Goal: Task Accomplishment & Management: Manage account settings

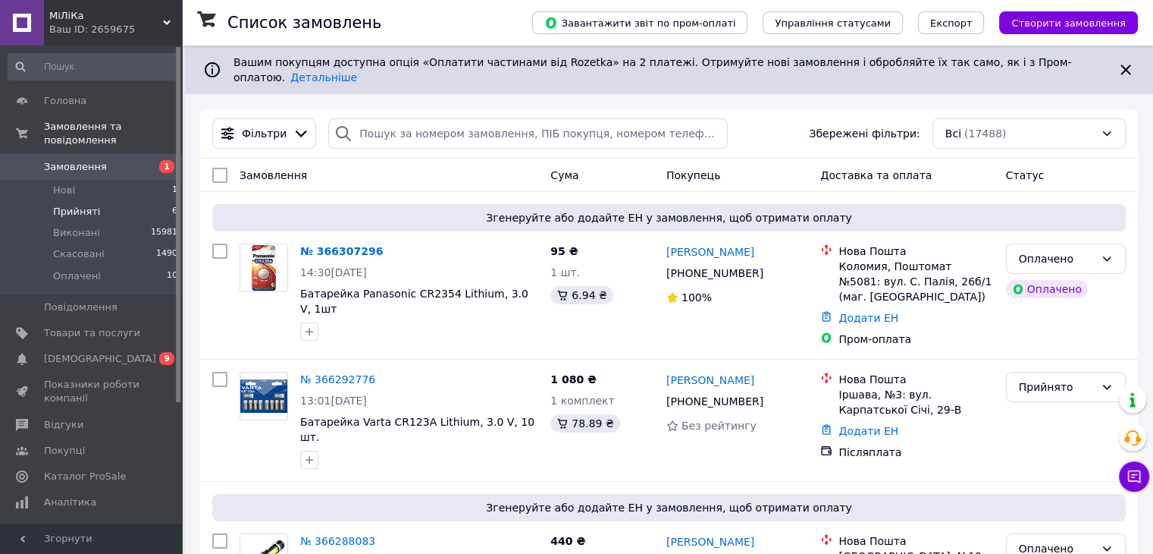
click at [62, 205] on span "Прийняті" at bounding box center [76, 212] width 47 height 14
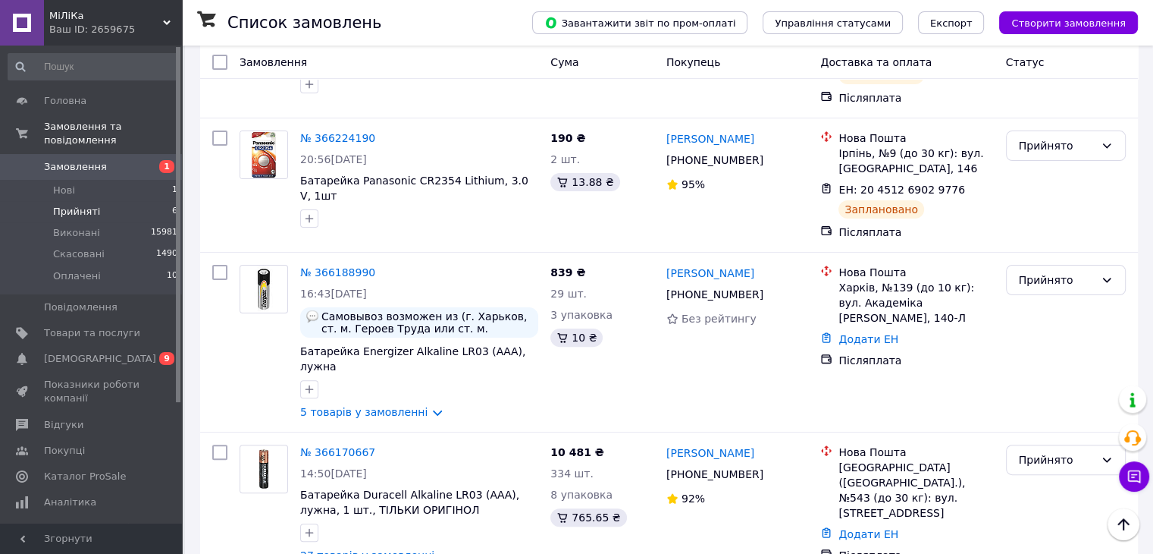
scroll to position [455, 0]
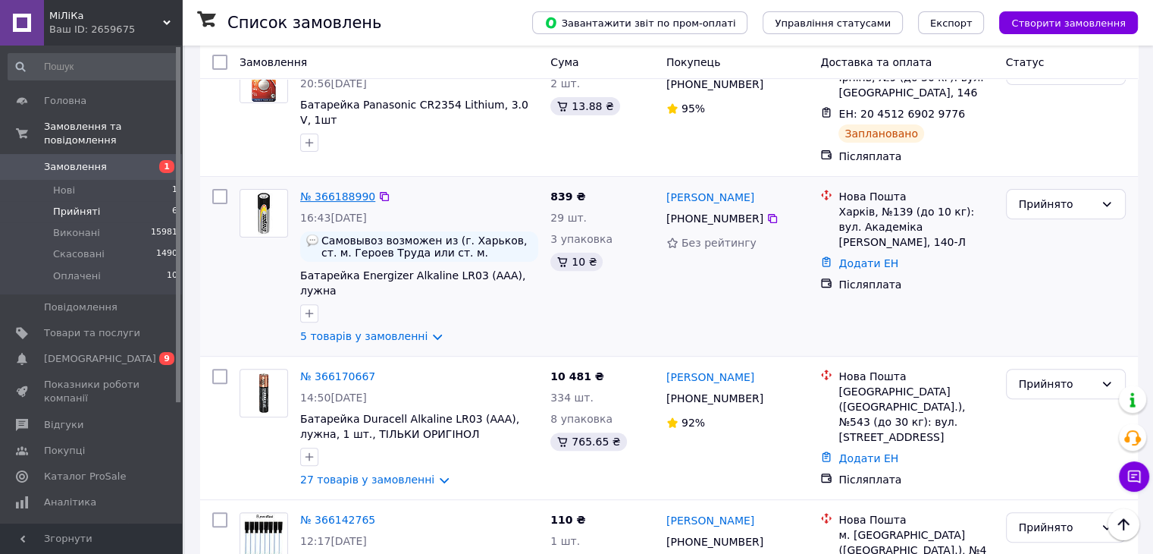
click at [325, 190] on link "№ 366188990" at bounding box center [337, 196] width 75 height 12
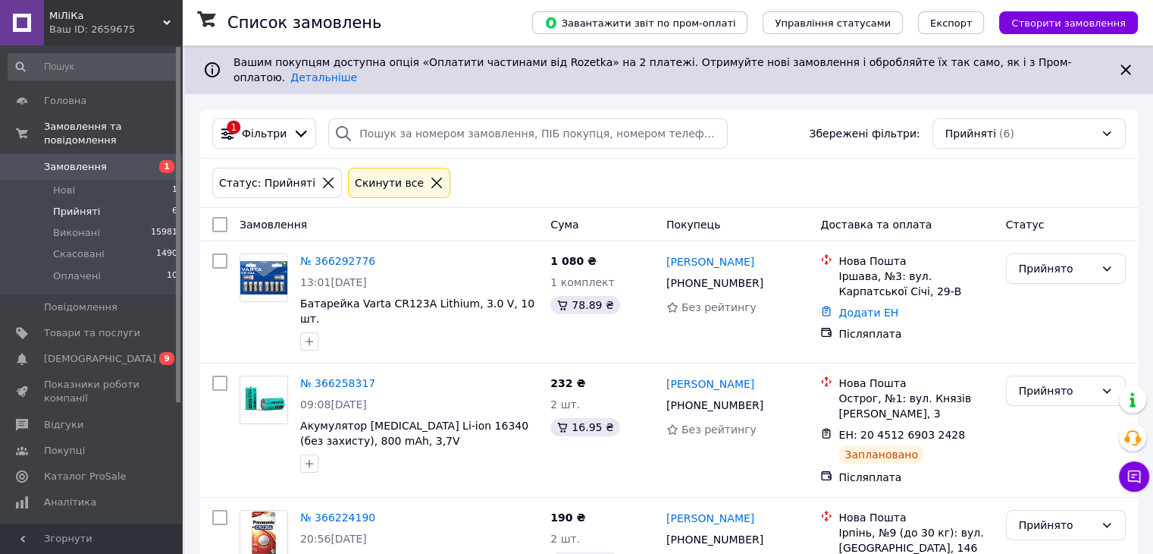
click at [1058, 165] on div "Статус: Прийняті Cкинути все" at bounding box center [669, 183] width 920 height 36
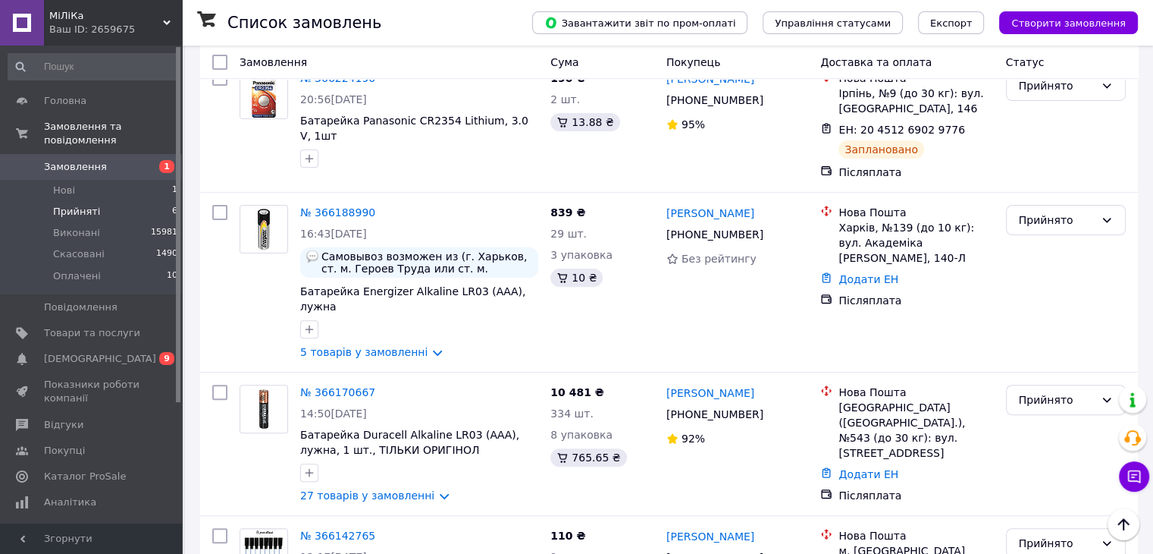
scroll to position [531, 0]
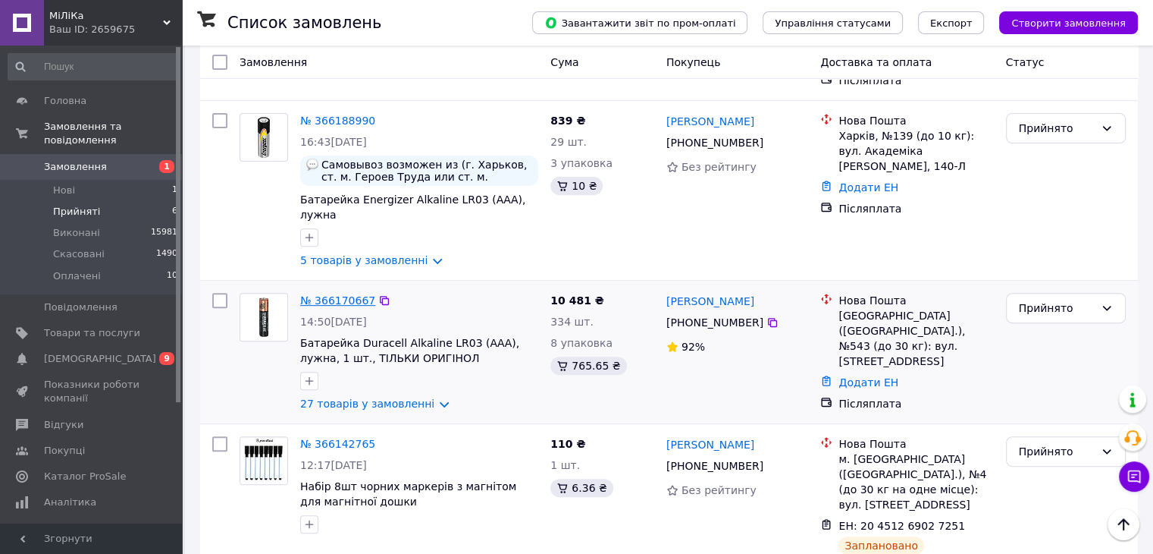
click at [344, 294] on link "№ 366170667" at bounding box center [337, 300] width 75 height 12
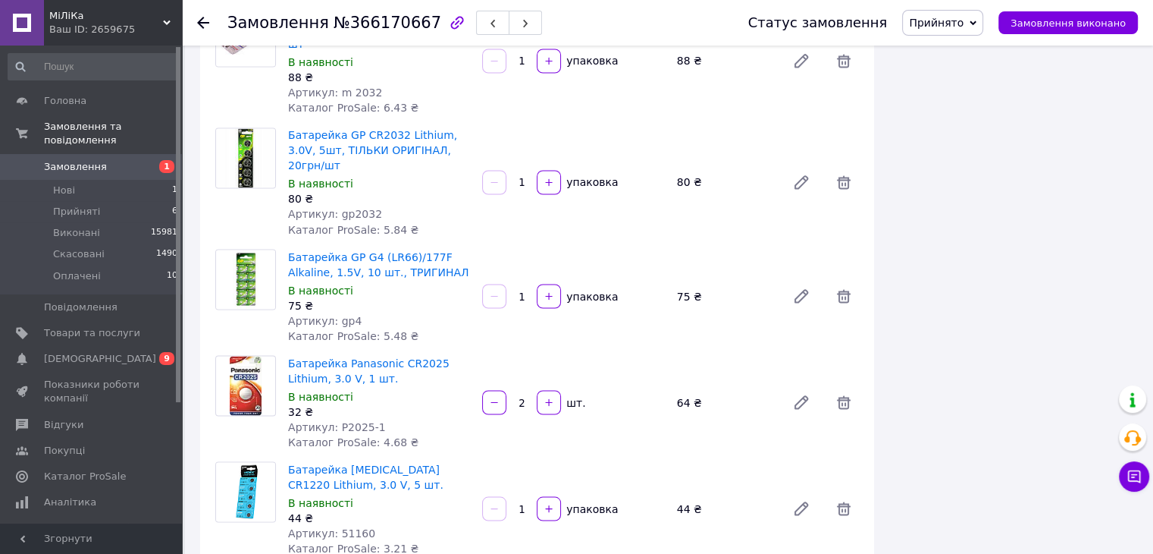
scroll to position [2654, 0]
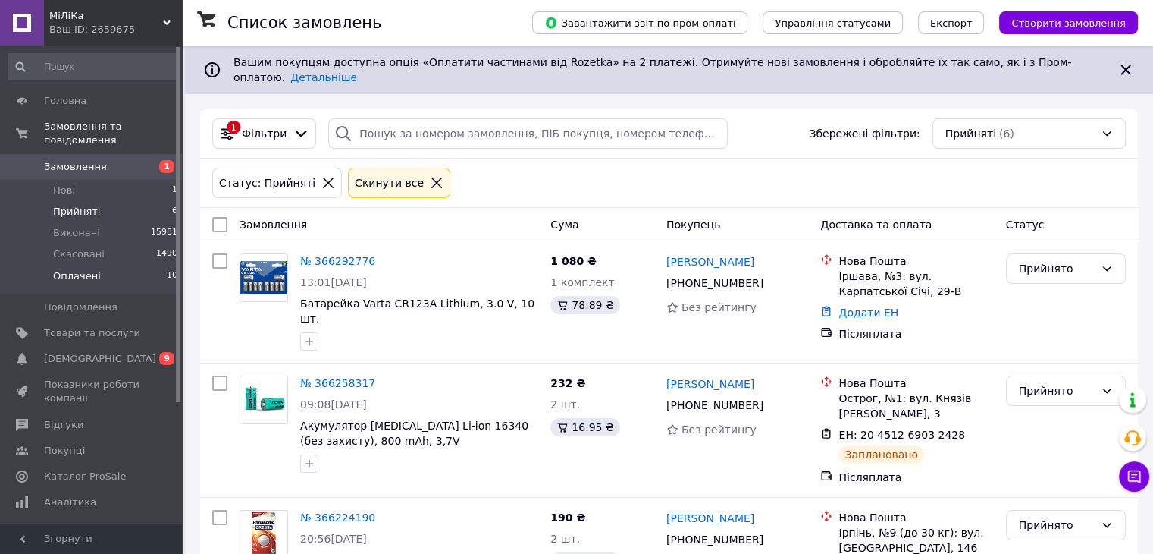
click at [74, 269] on span "Оплачені" at bounding box center [77, 276] width 48 height 14
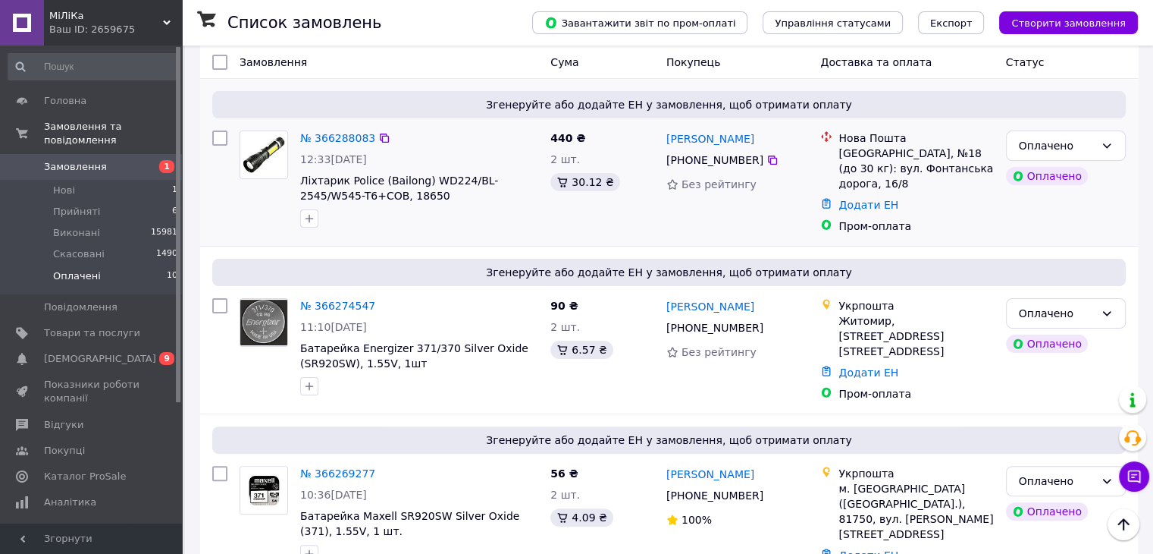
scroll to position [455, 0]
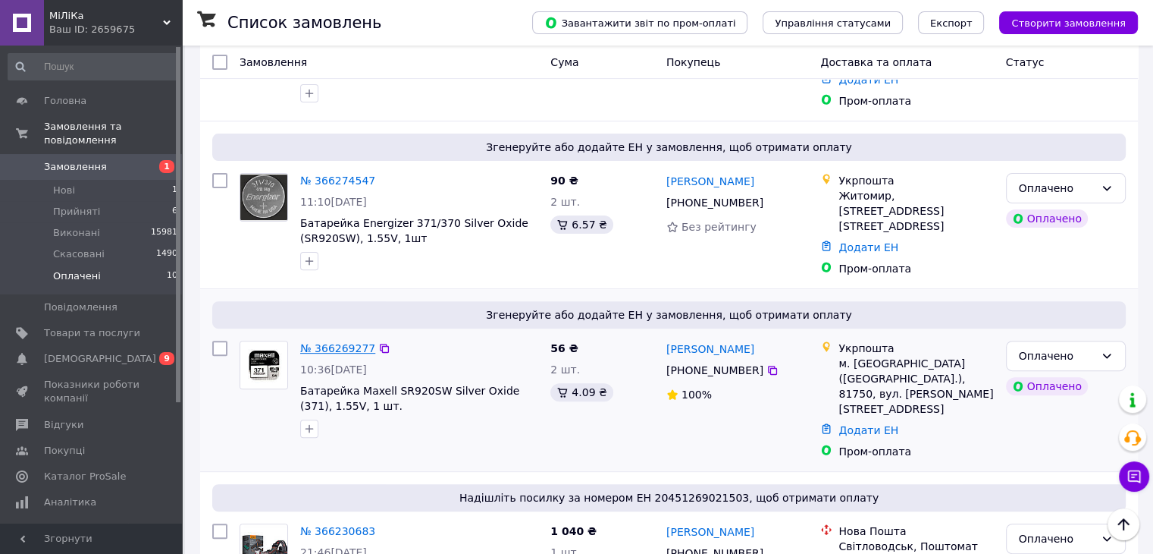
click at [352, 342] on link "№ 366269277" at bounding box center [337, 348] width 75 height 12
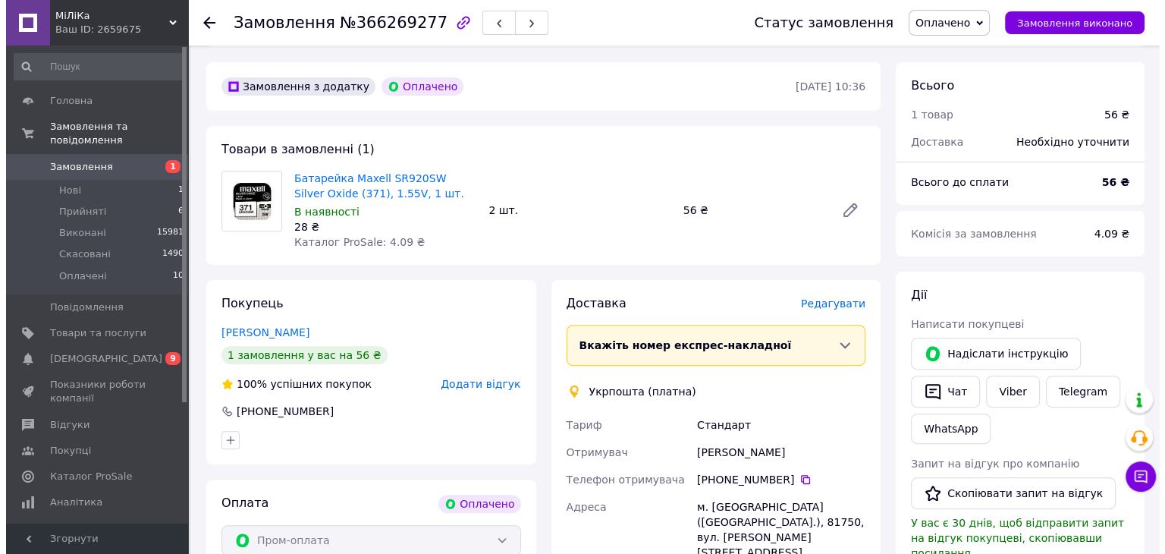
scroll to position [379, 0]
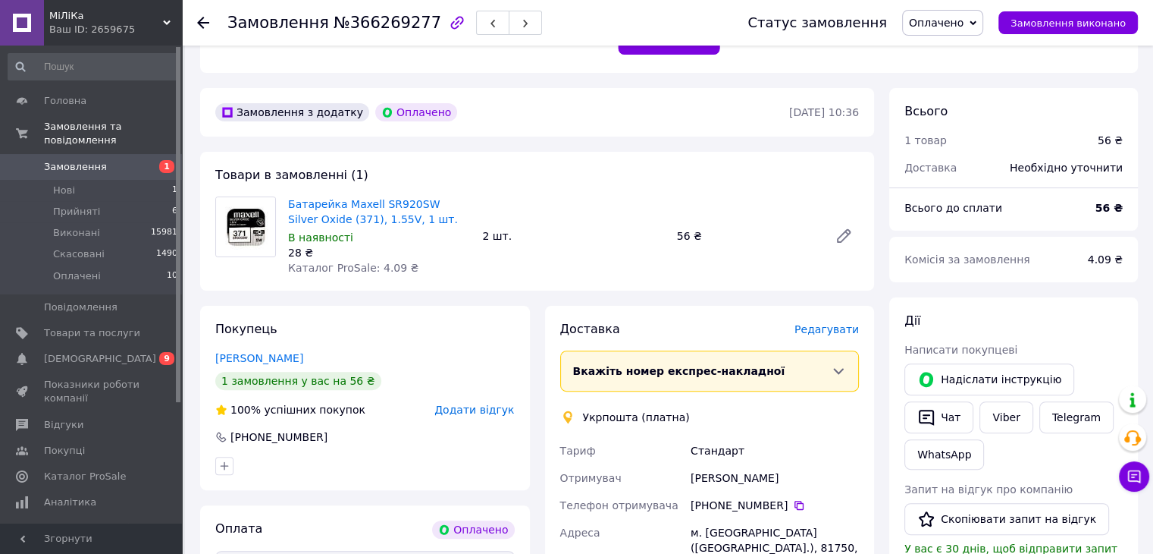
click at [820, 328] on span "Редагувати" at bounding box center [827, 329] width 64 height 12
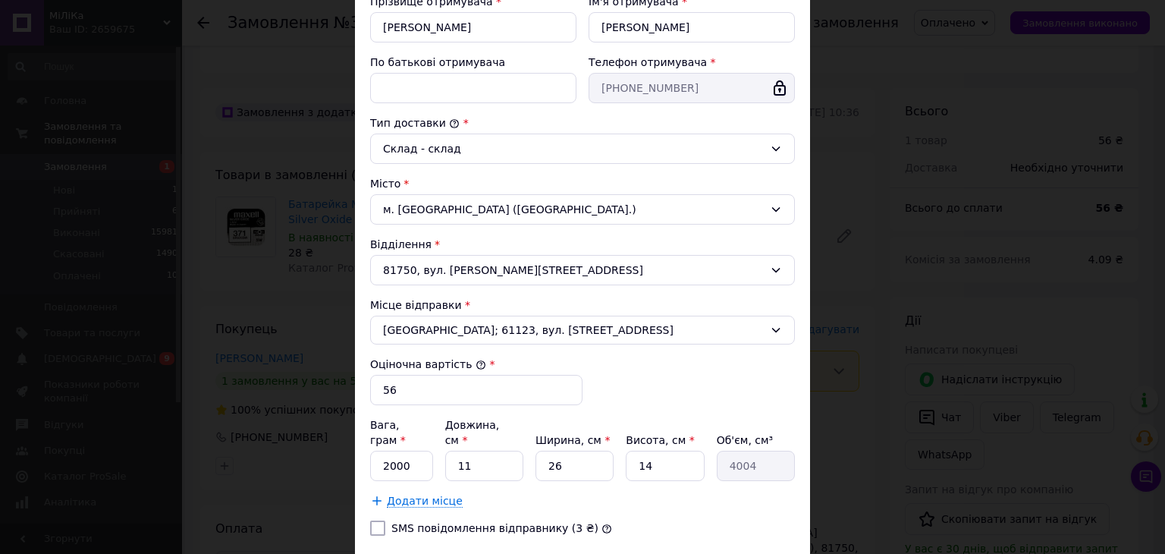
scroll to position [391, 0]
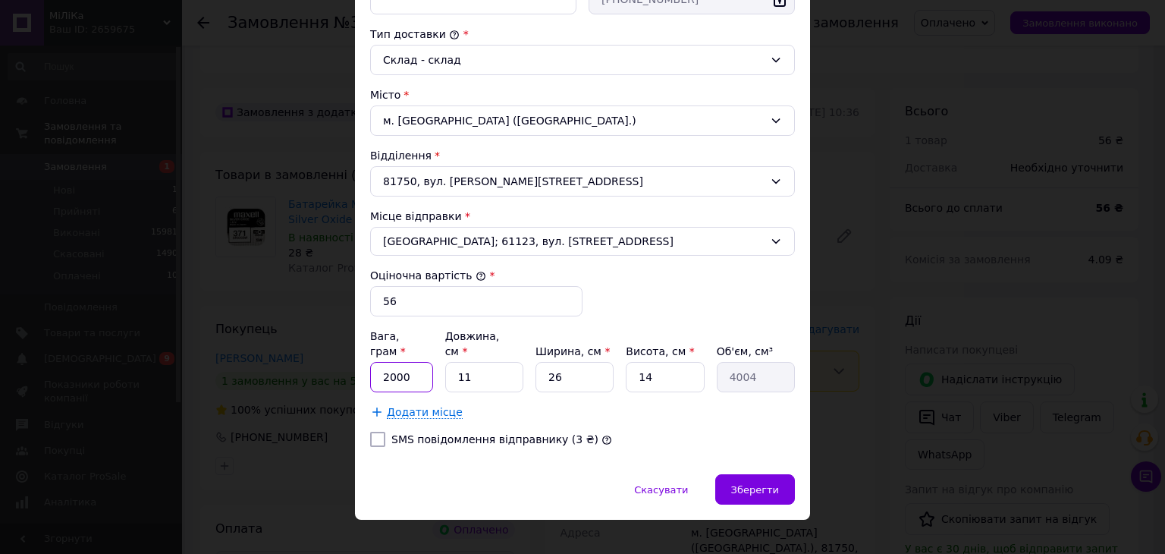
click at [397, 362] on input "2000" at bounding box center [401, 377] width 63 height 30
type input "20"
drag, startPoint x: 557, startPoint y: 357, endPoint x: 541, endPoint y: 361, distance: 16.4
click at [541, 362] on input "26" at bounding box center [574, 377] width 78 height 30
type input "5"
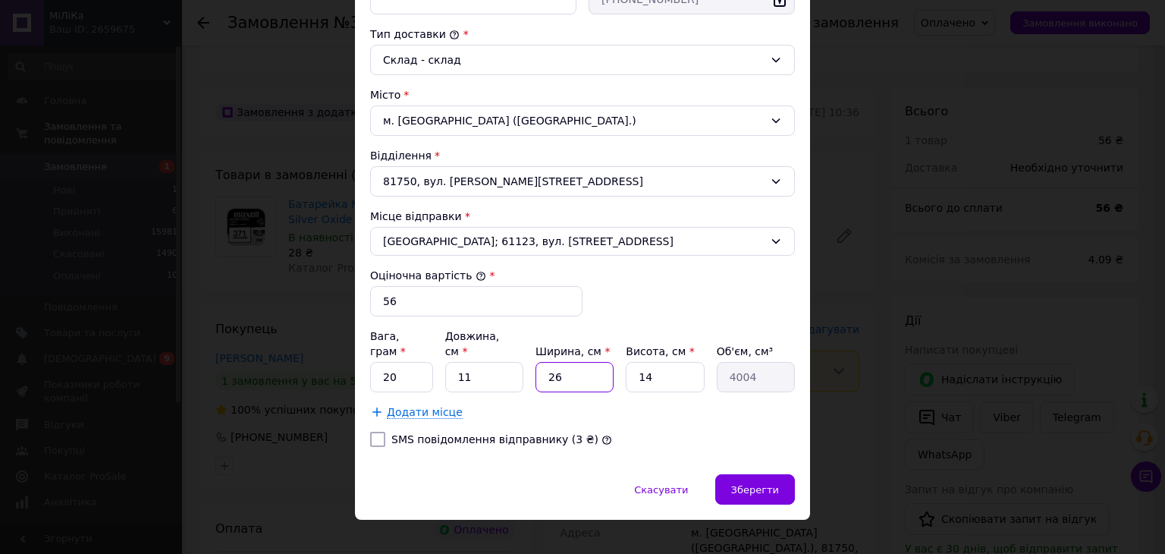
type input "770"
type input "5"
click at [594, 234] on span "Харків; 61123, вул. Валентинівська, 31" at bounding box center [573, 241] width 381 height 15
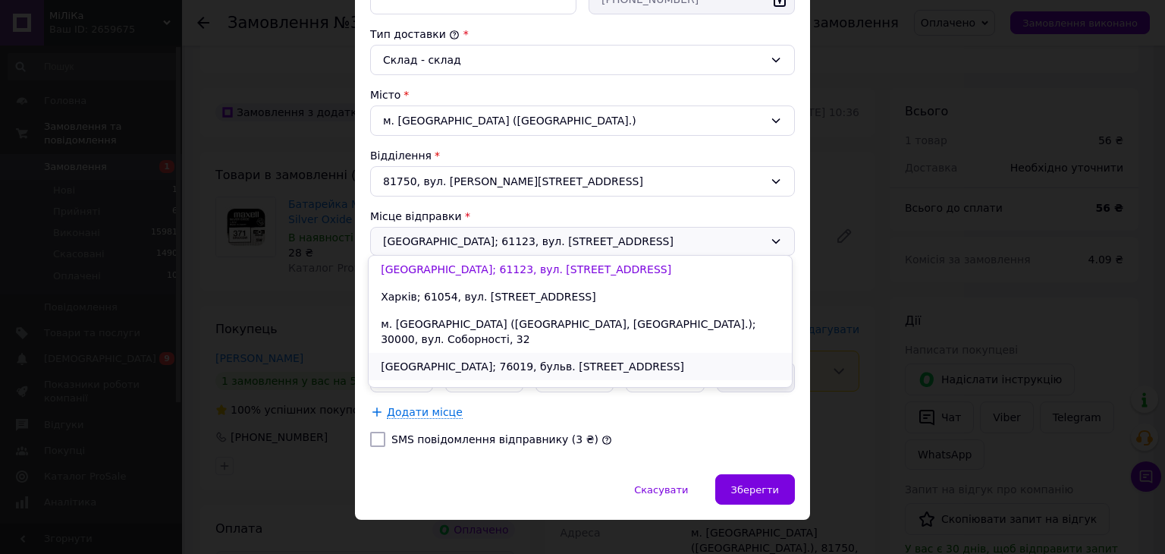
click at [481, 353] on li "Івано-Франківськ; 76019, бульв. Північний, 3" at bounding box center [579, 366] width 423 height 27
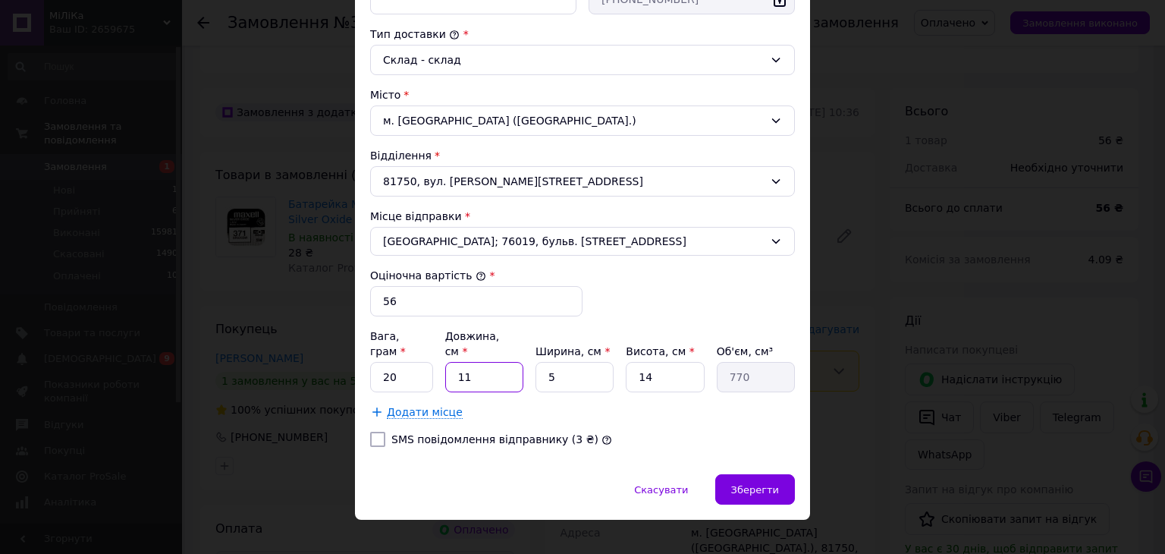
click at [455, 362] on input "11" at bounding box center [484, 377] width 78 height 30
type input "5"
type input "350"
type input "5"
click at [739, 484] on span "Зберегти" at bounding box center [755, 489] width 48 height 11
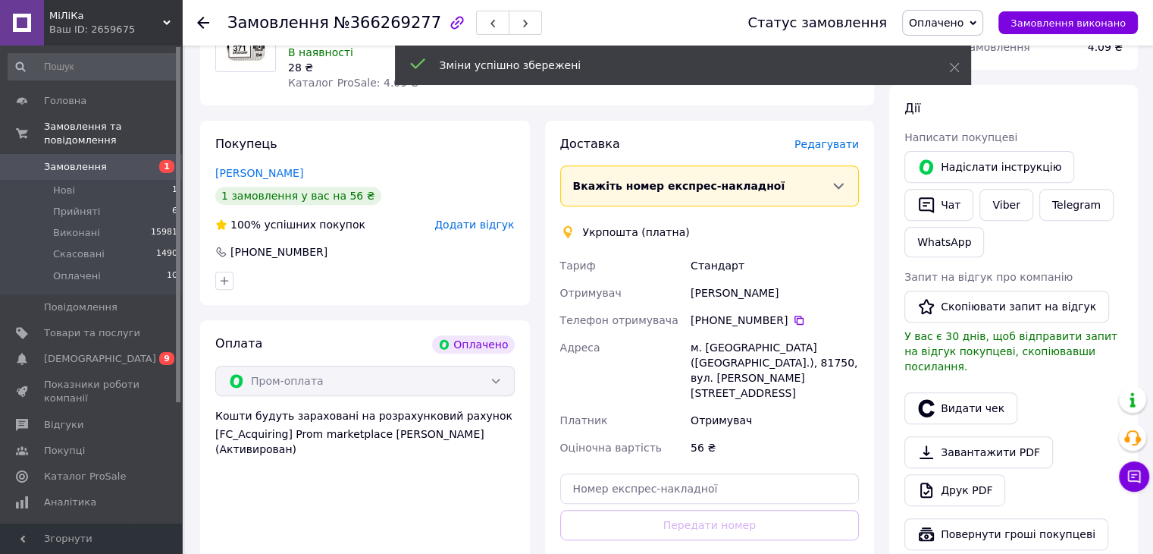
scroll to position [607, 0]
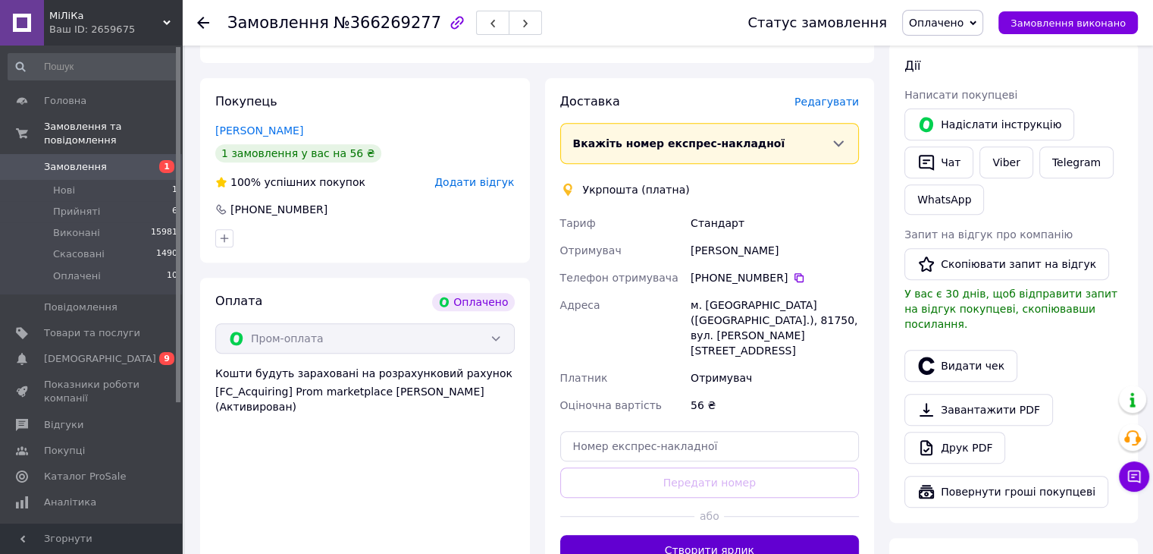
click at [743, 535] on button "Створити ярлик" at bounding box center [709, 550] width 299 height 30
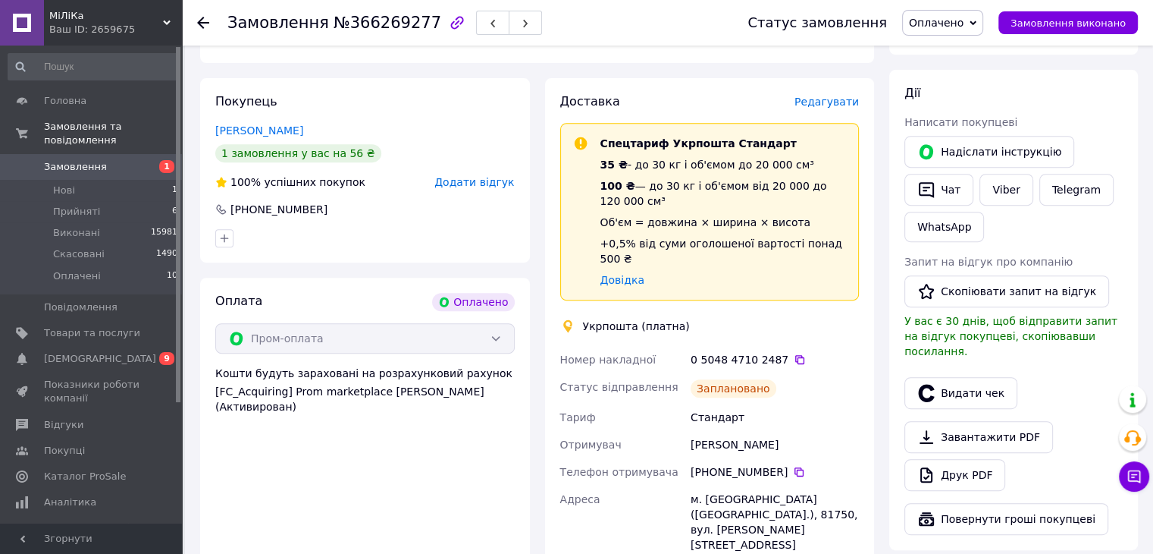
scroll to position [531, 0]
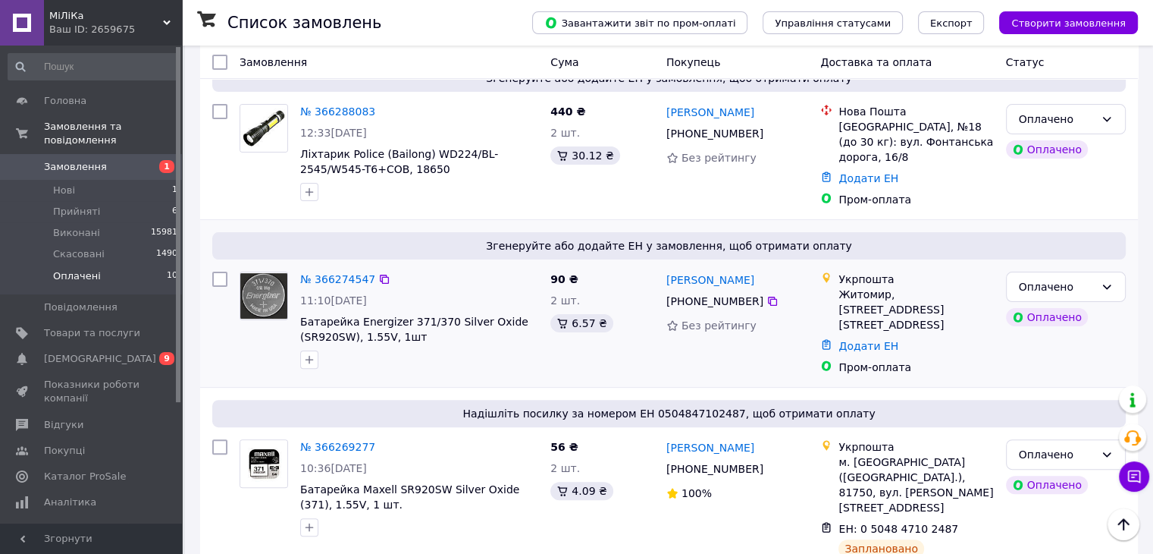
scroll to position [303, 0]
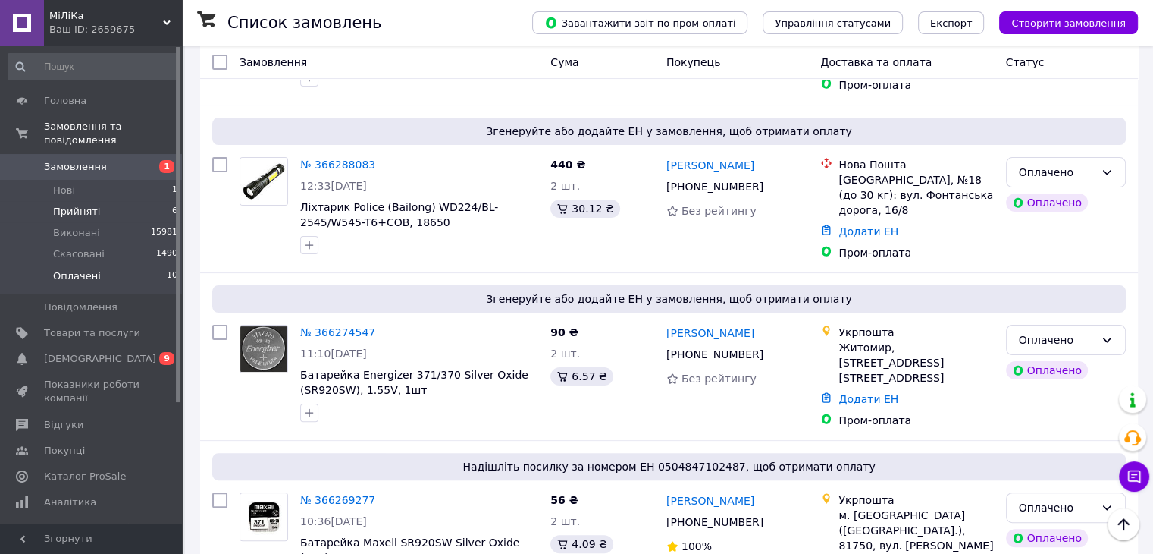
click at [76, 205] on span "Прийняті" at bounding box center [76, 212] width 47 height 14
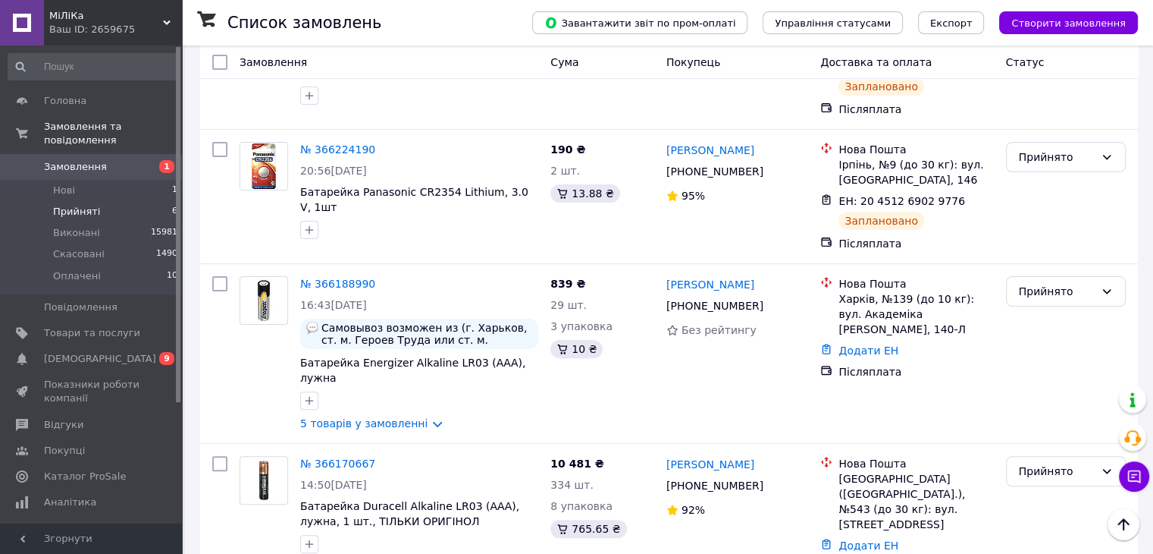
scroll to position [456, 0]
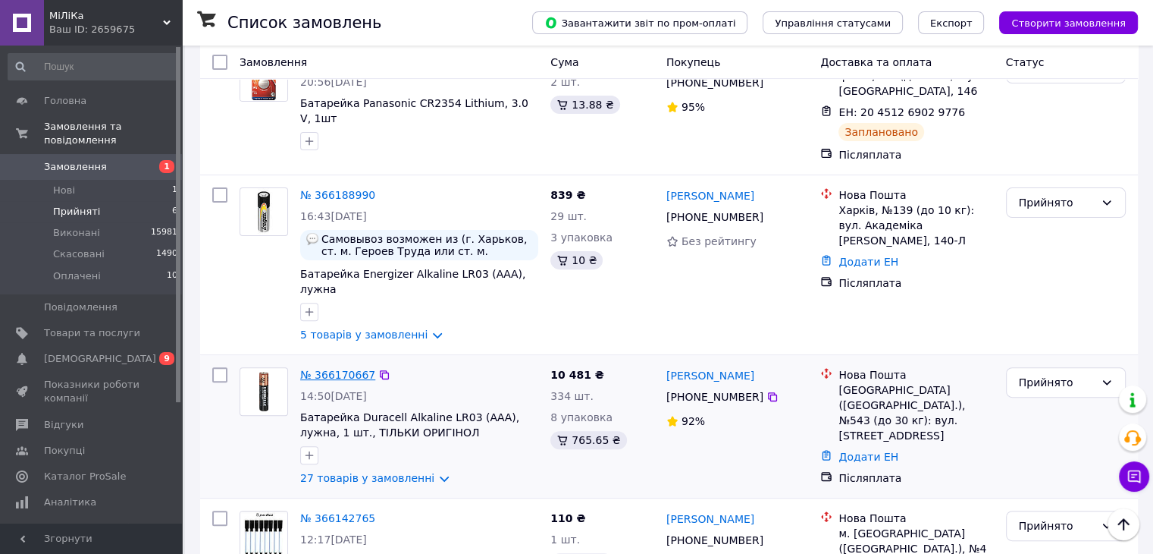
click at [352, 368] on link "№ 366170667" at bounding box center [337, 374] width 75 height 12
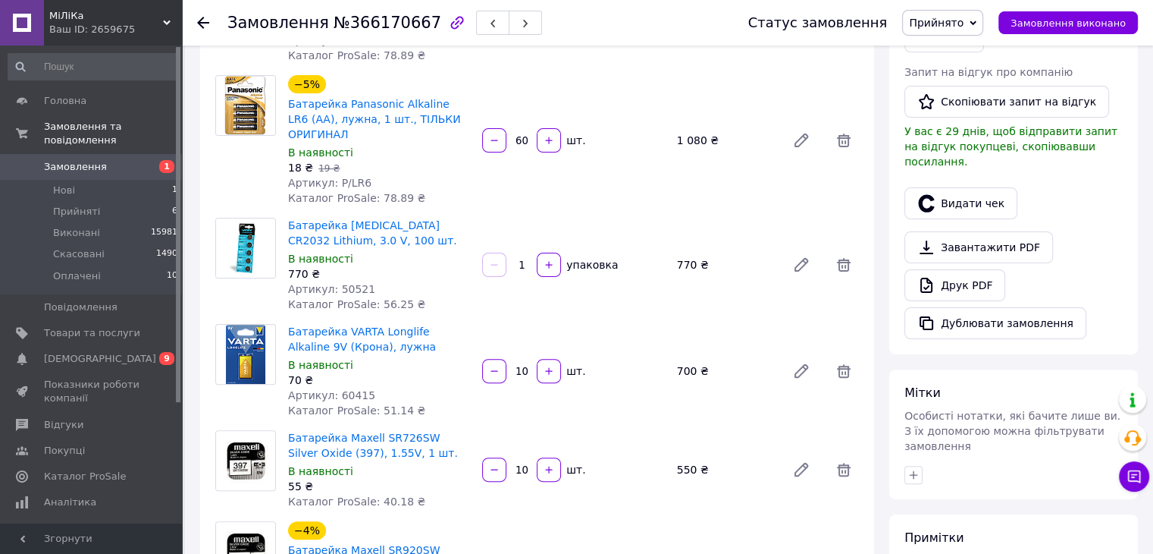
scroll to position [455, 0]
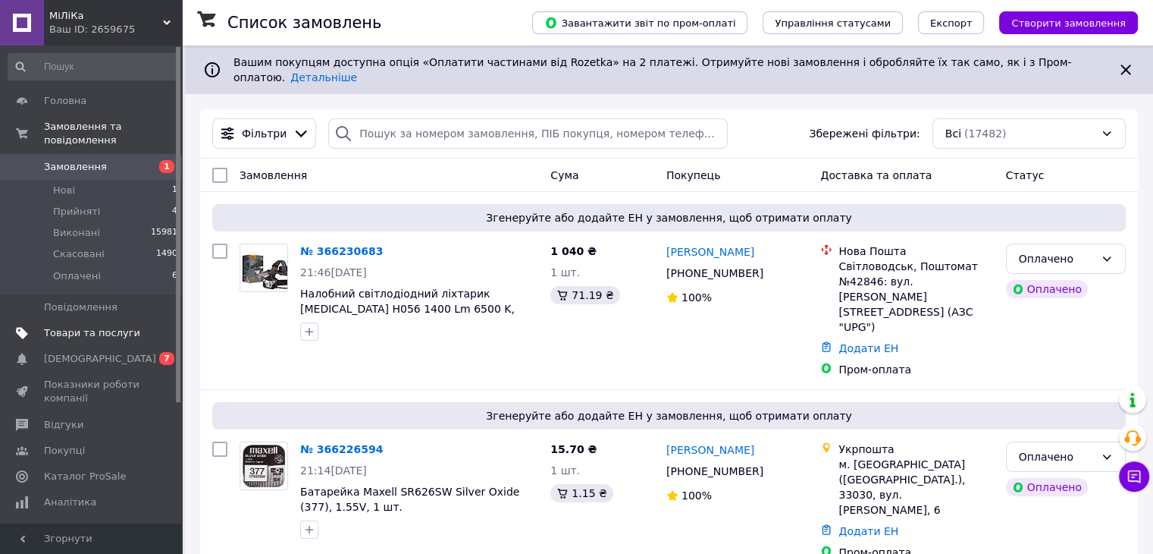
click at [101, 326] on span "Товари та послуги" at bounding box center [92, 333] width 96 height 14
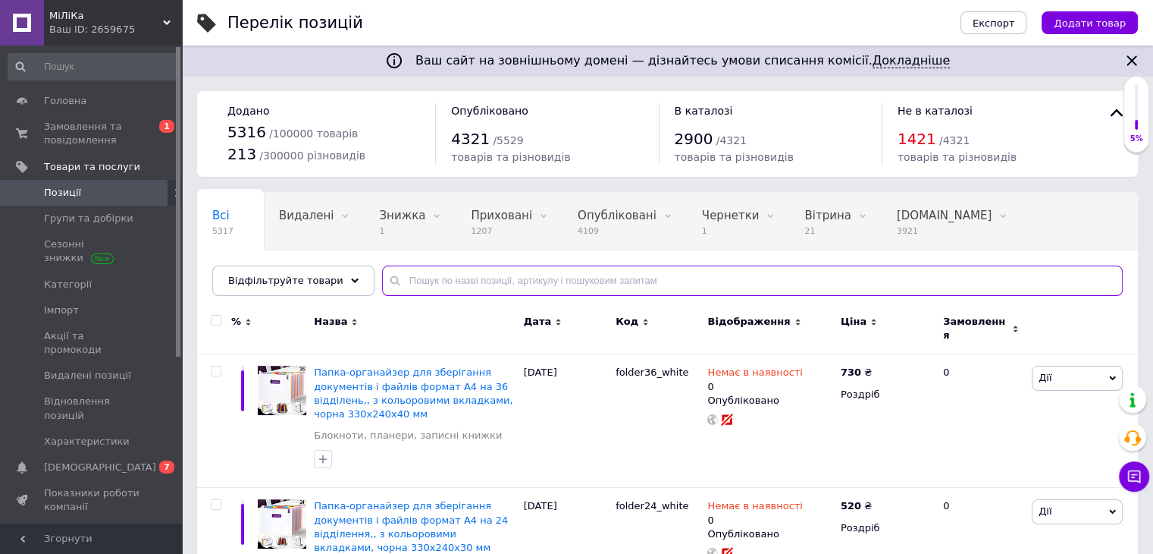
click at [526, 274] on input "text" at bounding box center [752, 280] width 741 height 30
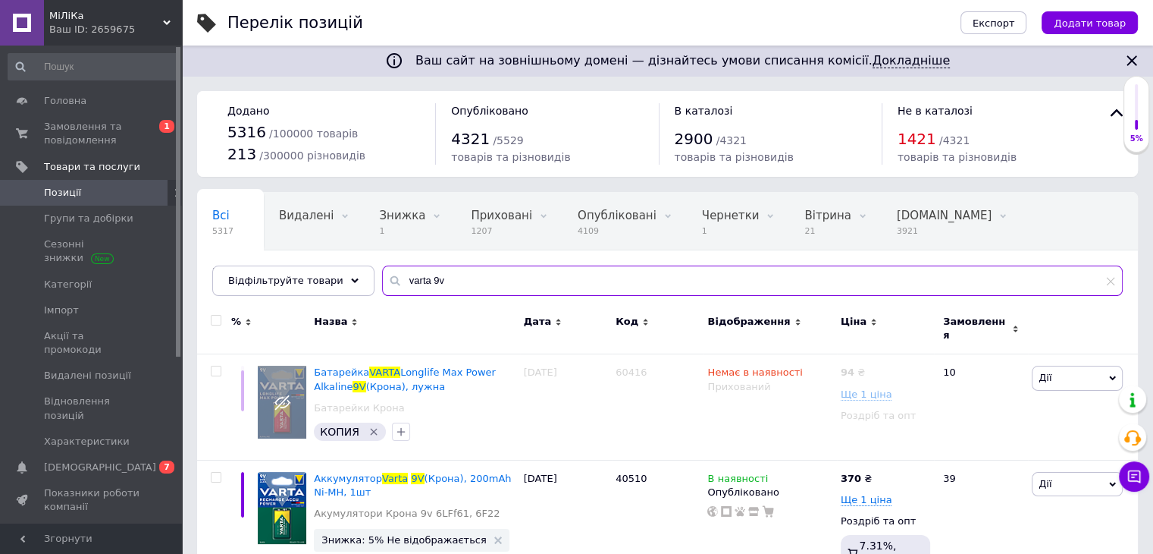
click at [416, 277] on input "varta 9v" at bounding box center [752, 280] width 741 height 30
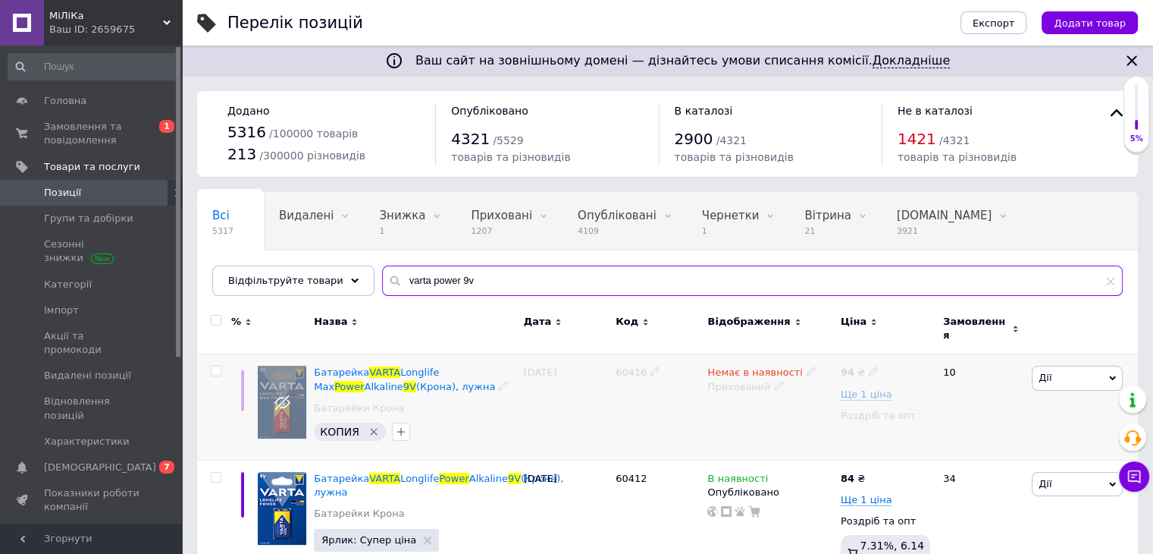
scroll to position [44, 0]
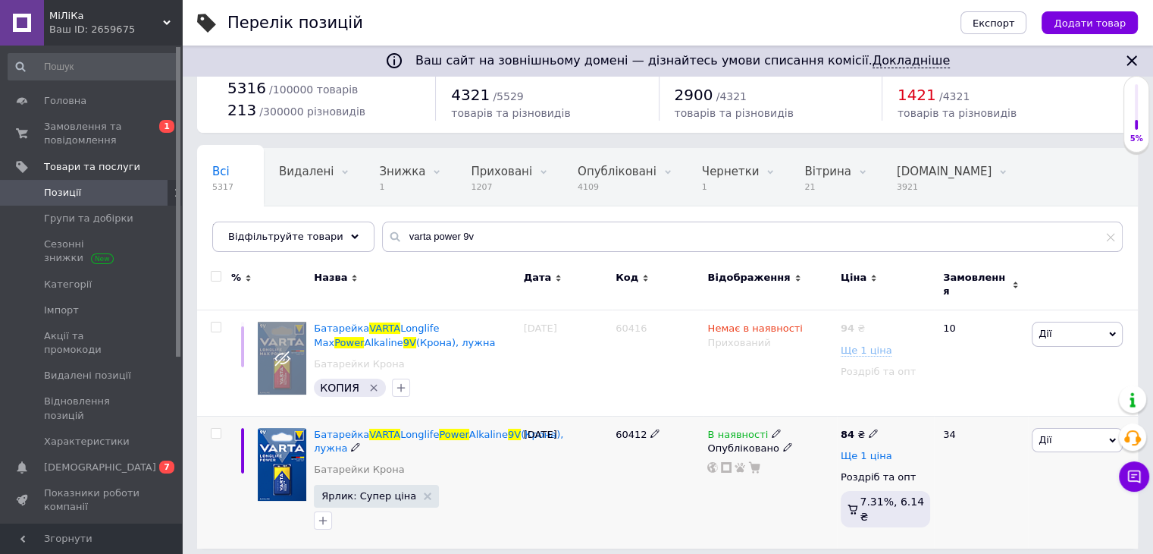
click at [866, 450] on span "Ще 1 ціна" at bounding box center [867, 456] width 52 height 12
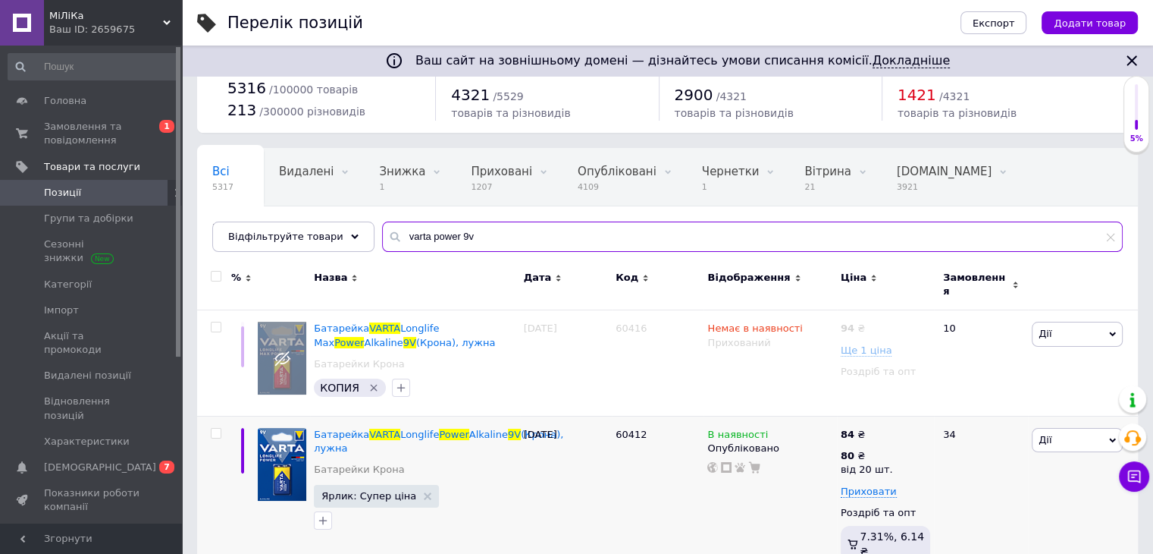
click at [487, 234] on input "varta power 9v" at bounding box center [752, 236] width 741 height 30
drag, startPoint x: 473, startPoint y: 231, endPoint x: 379, endPoint y: 240, distance: 94.5
click at [382, 240] on div "varta power 9v" at bounding box center [752, 236] width 741 height 30
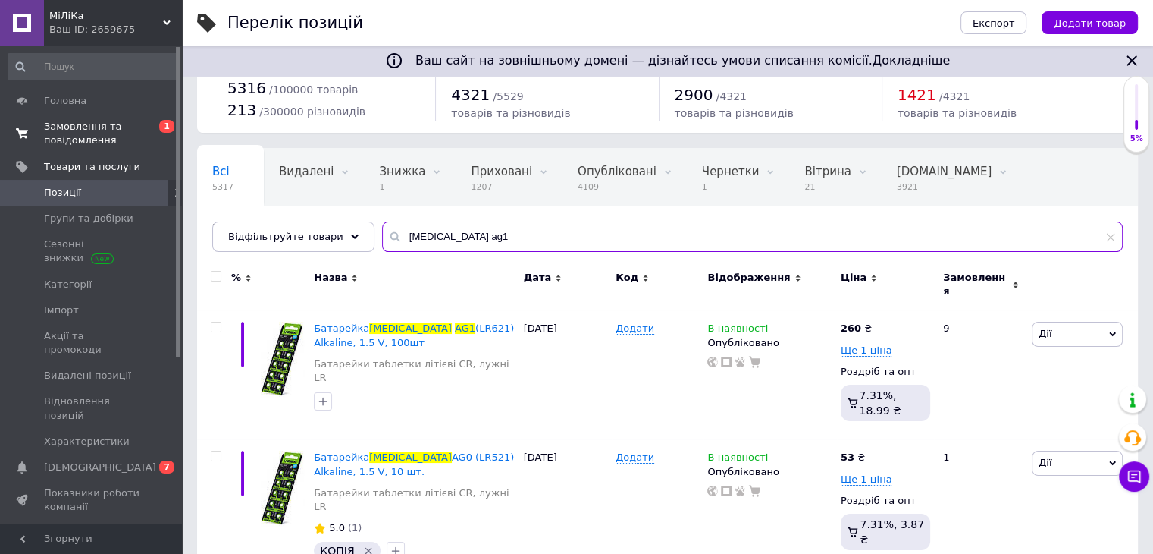
type input "[MEDICAL_DATA] ag1"
click at [74, 131] on span "Замовлення та повідомлення" at bounding box center [92, 133] width 96 height 27
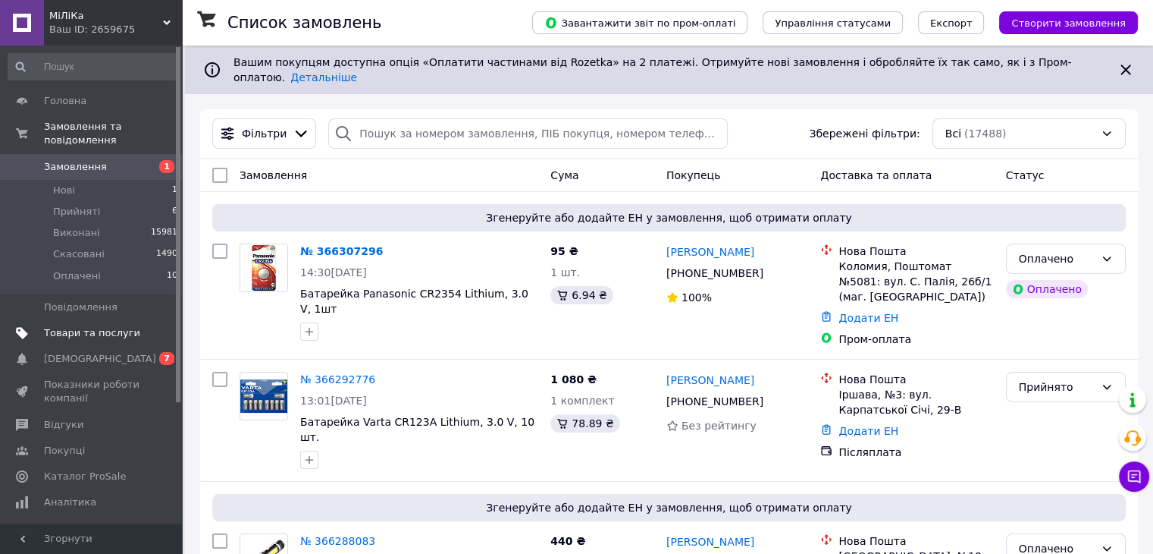
click at [95, 326] on span "Товари та послуги" at bounding box center [92, 333] width 96 height 14
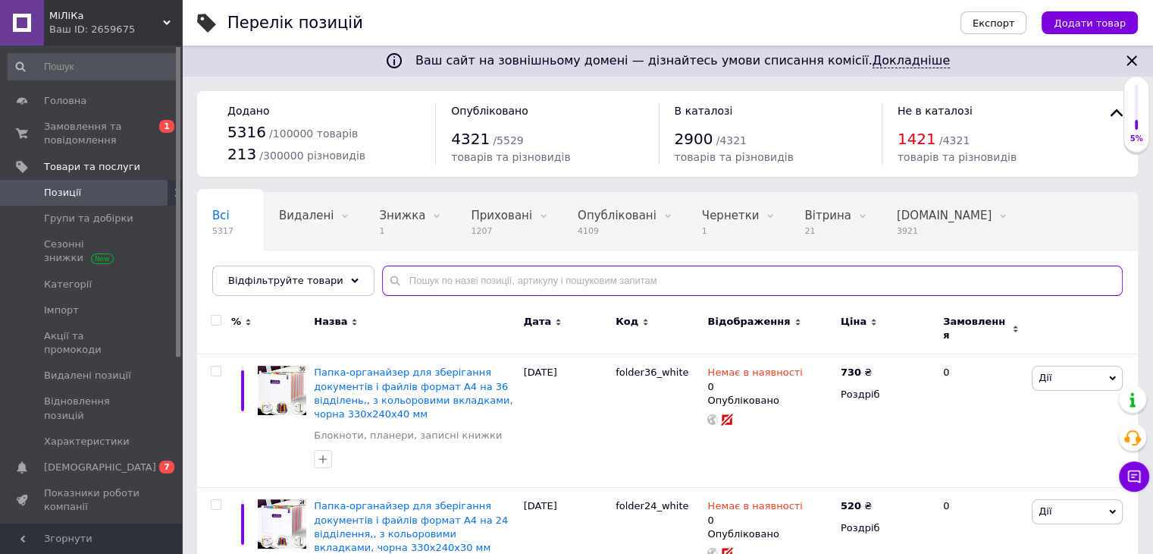
click at [525, 278] on input "text" at bounding box center [752, 280] width 741 height 30
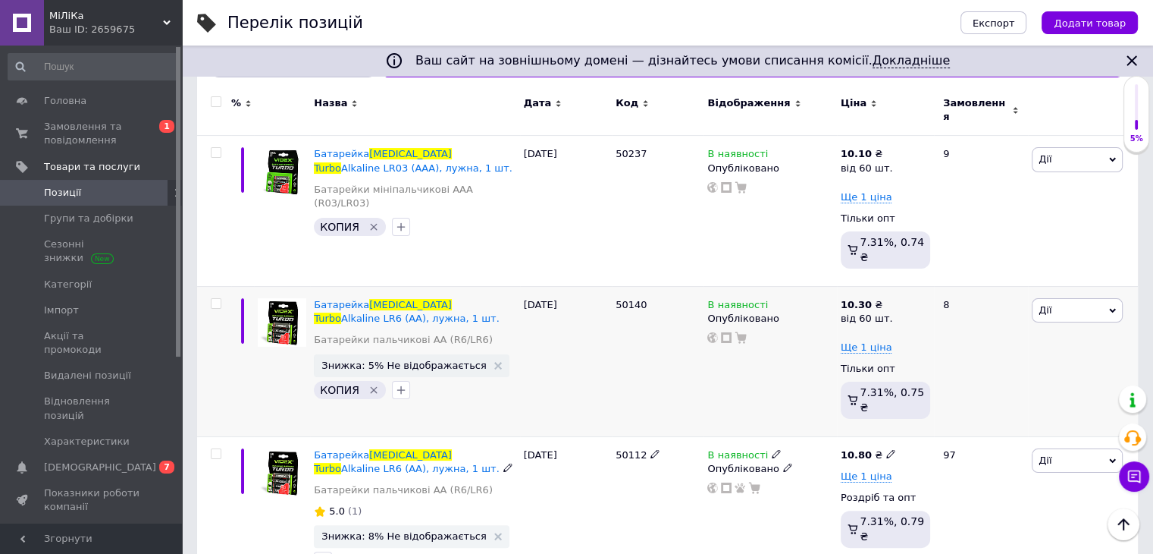
scroll to position [209, 0]
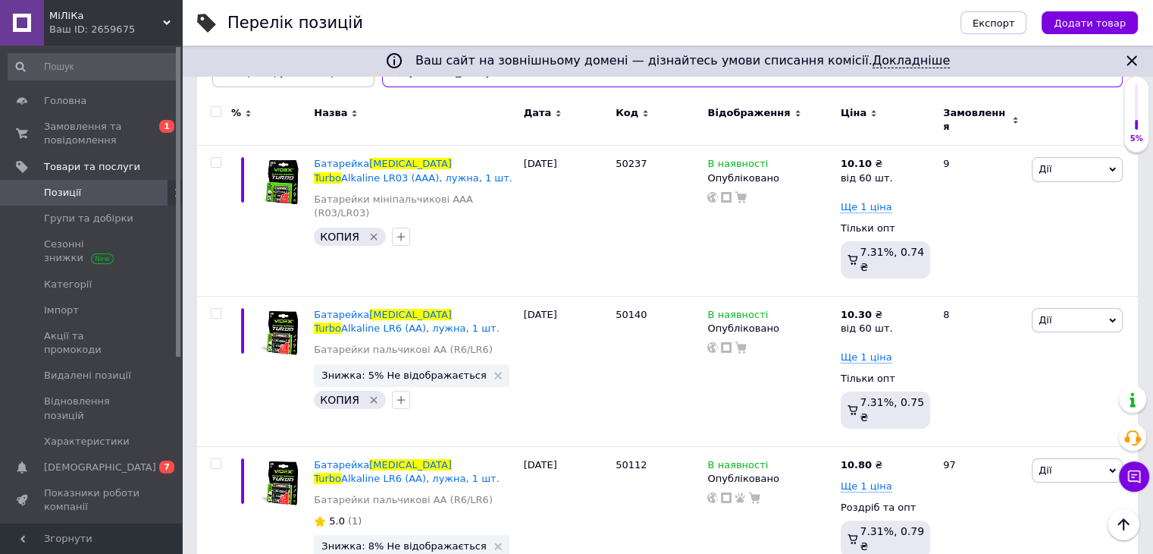
type input "[MEDICAL_DATA] turbo"
